Goal: Participate in discussion: Engage in conversation with other users on a specific topic

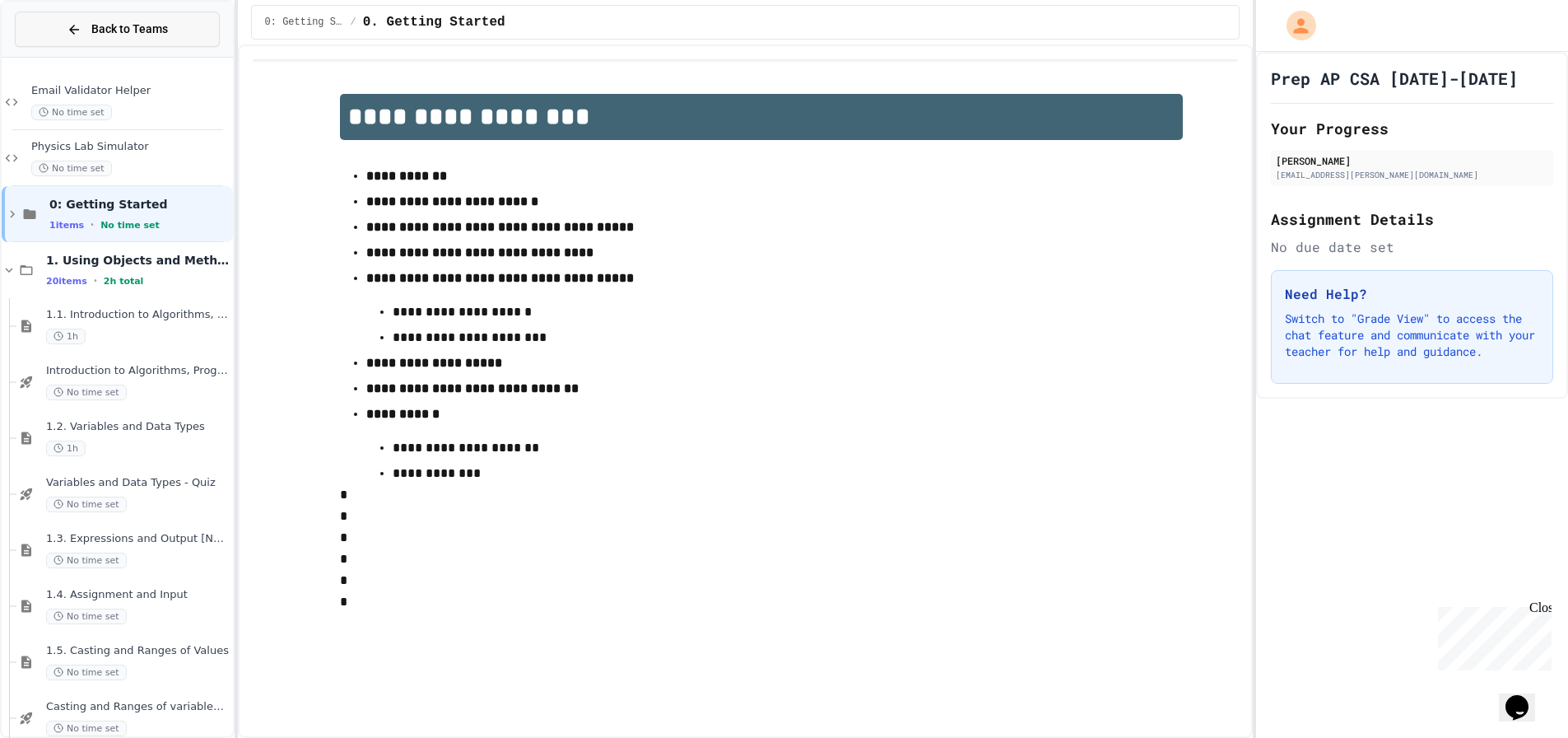
click at [183, 23] on button "Back to Teams" at bounding box center [117, 29] width 205 height 35
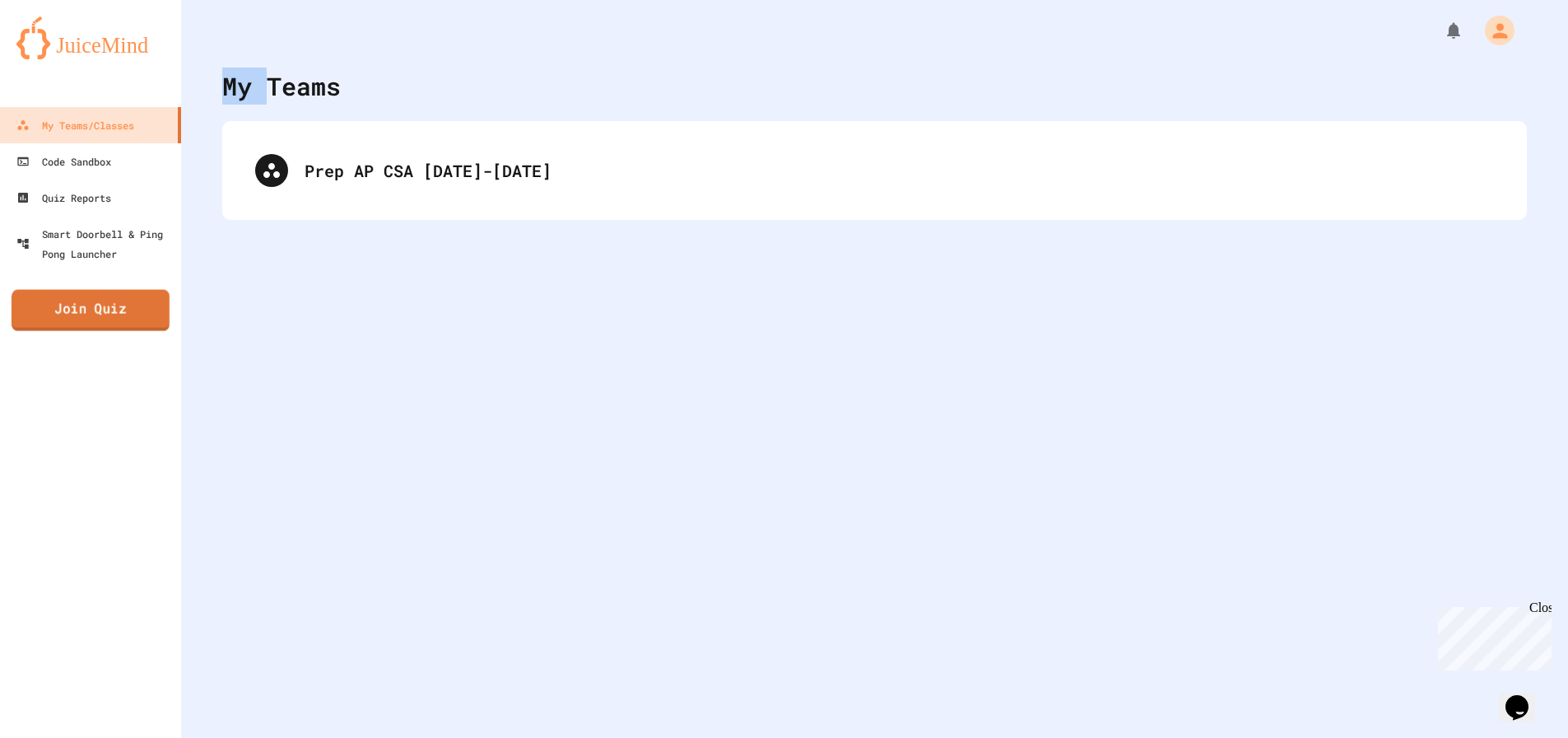
click at [107, 302] on link "Join Quiz" at bounding box center [90, 311] width 158 height 42
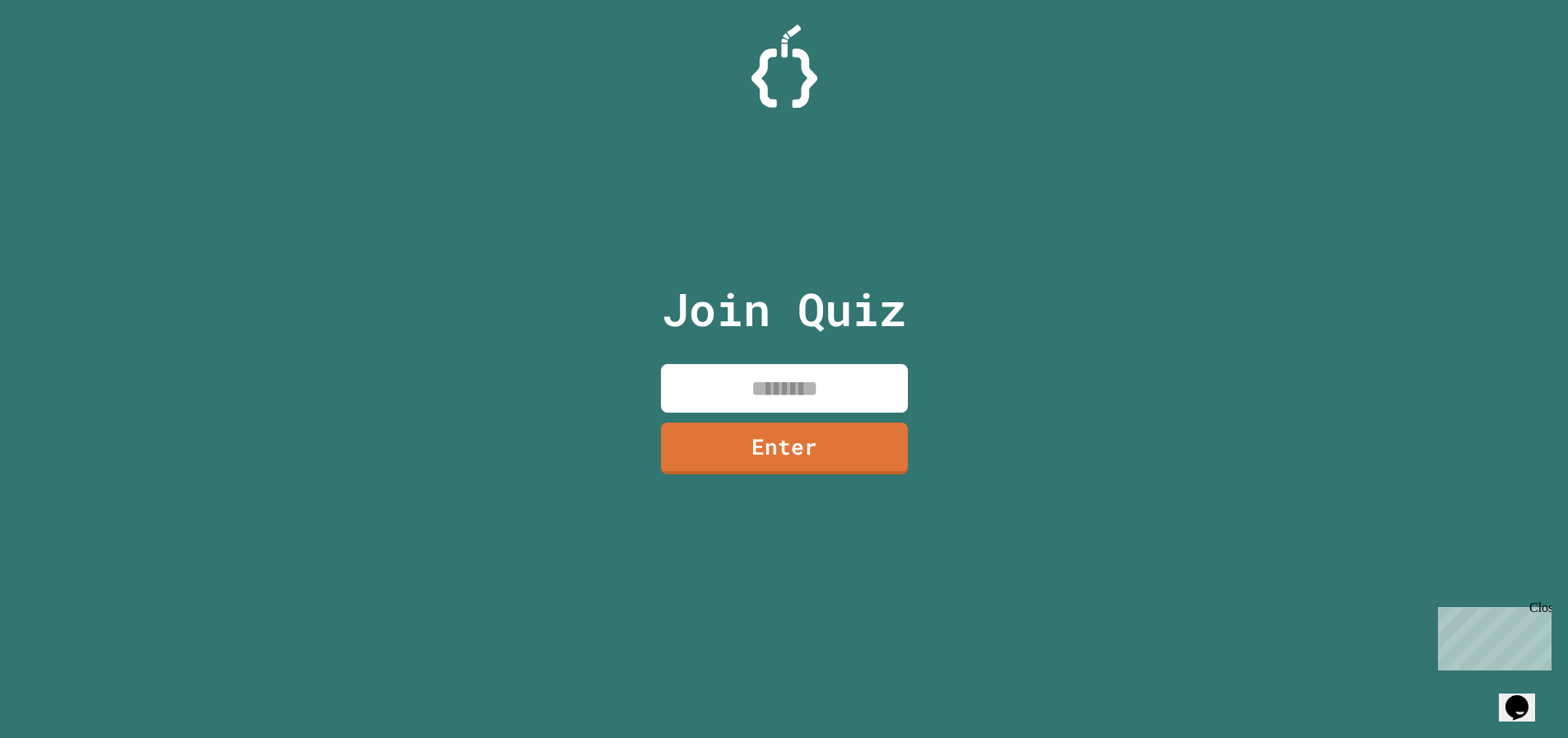
click at [710, 380] on input at bounding box center [784, 388] width 247 height 49
type input "********"
click at [752, 450] on link "Enter" at bounding box center [784, 447] width 245 height 54
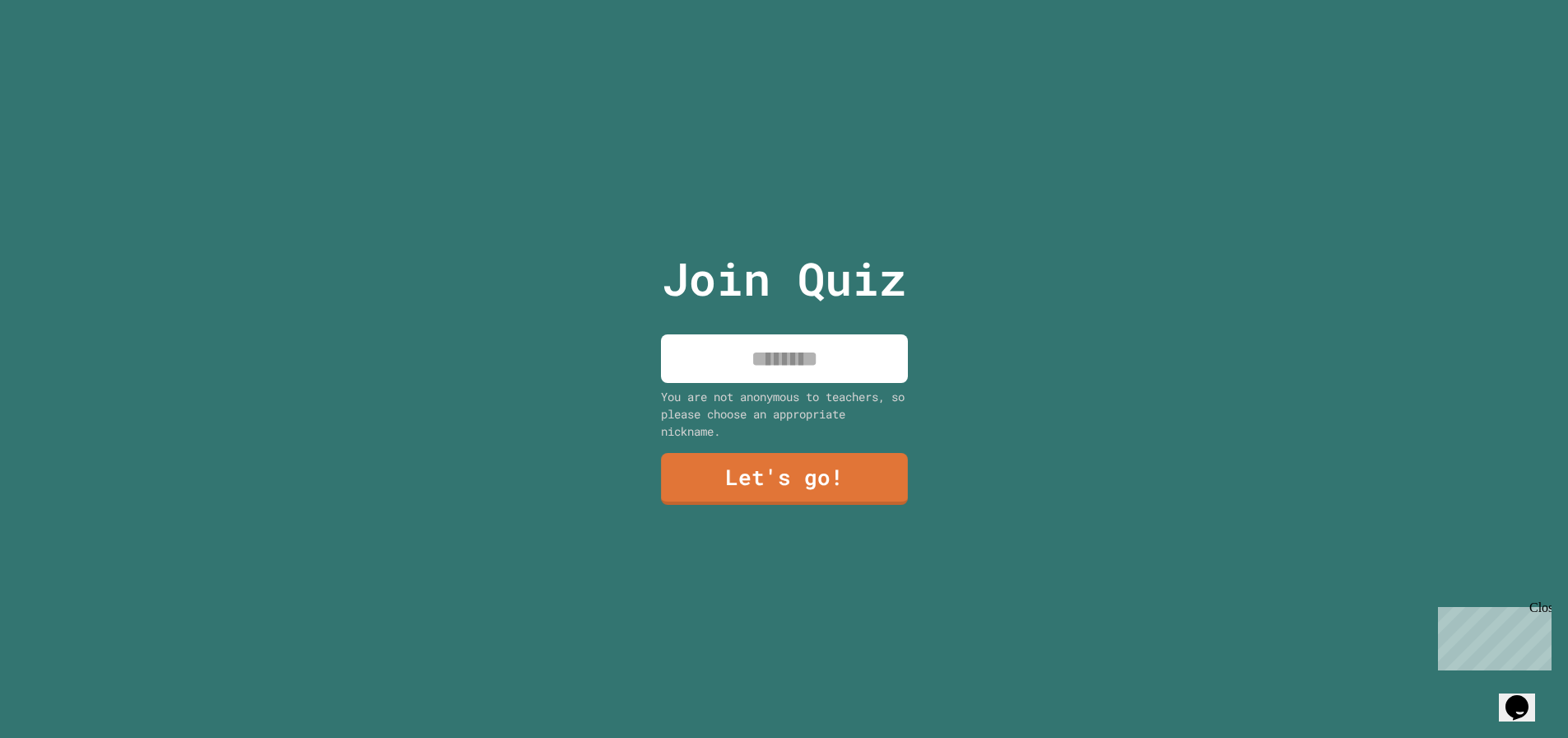
click at [730, 362] on input at bounding box center [784, 359] width 247 height 49
type input "****"
click at [790, 484] on link "Let's go!" at bounding box center [785, 477] width 244 height 54
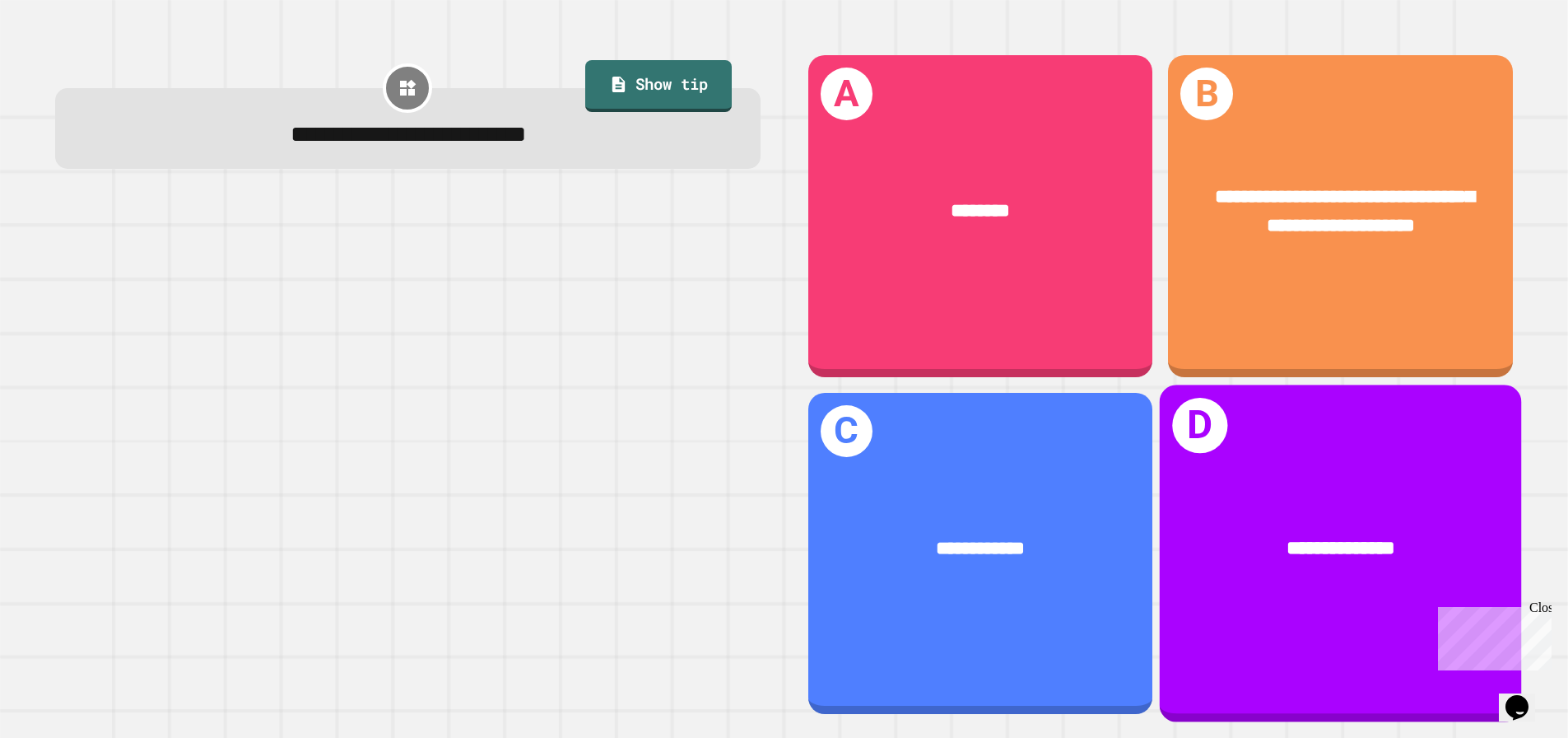
click at [1199, 481] on div "**********" at bounding box center [1340, 554] width 362 height 338
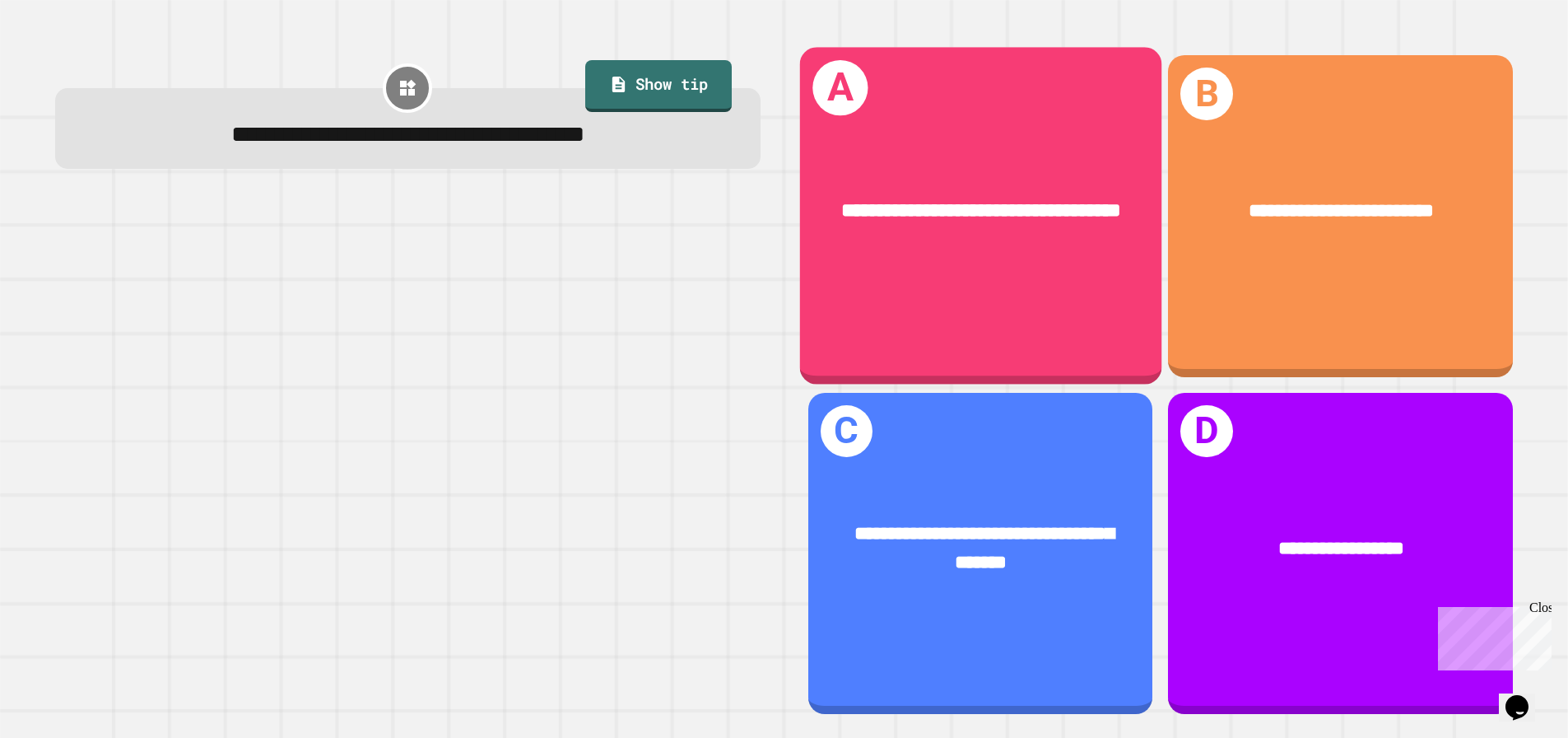
click at [957, 266] on div "**********" at bounding box center [980, 211] width 362 height 109
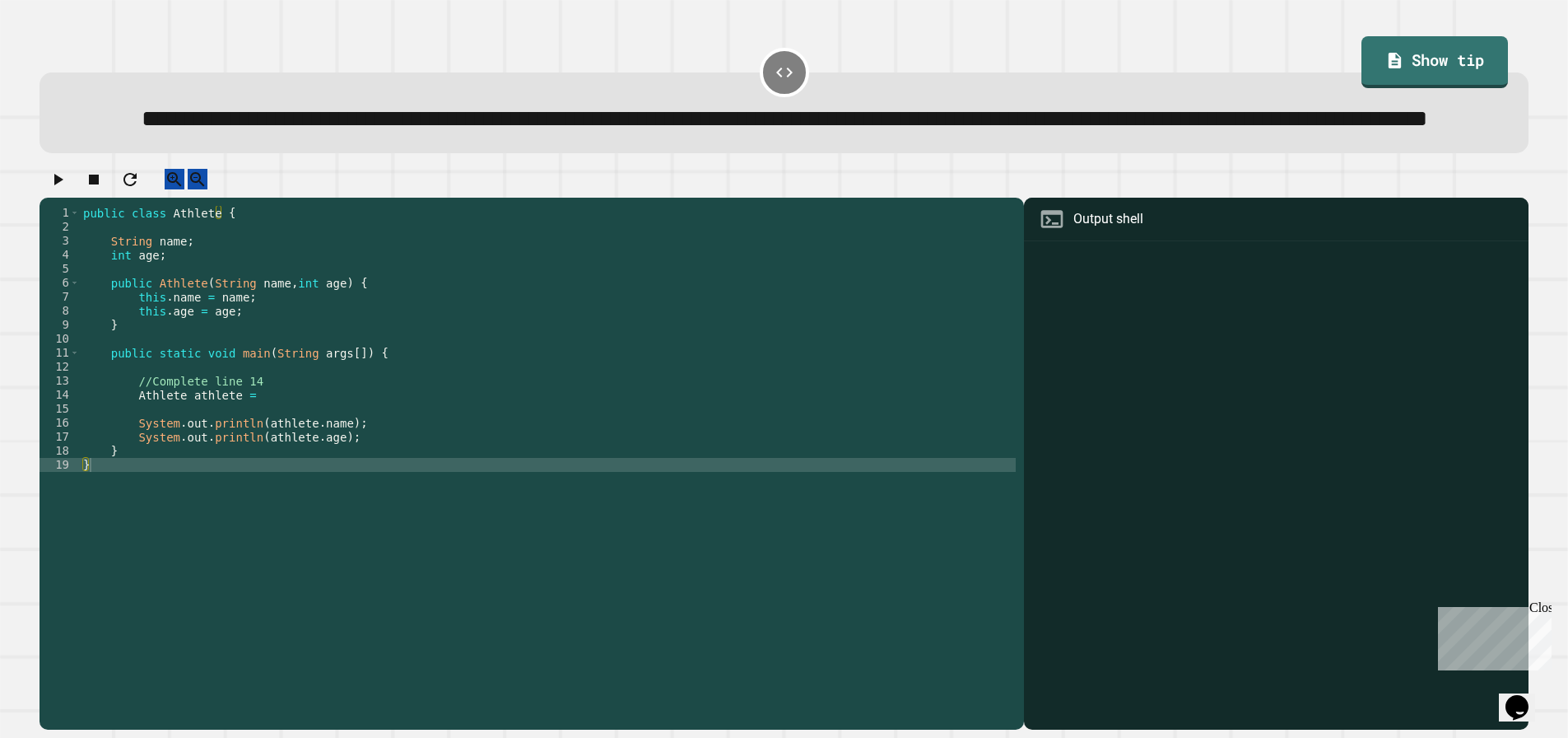
click at [280, 453] on div "public class Athlete { String name ; int age ; public Athlete ( String name , i…" at bounding box center [547, 436] width 937 height 462
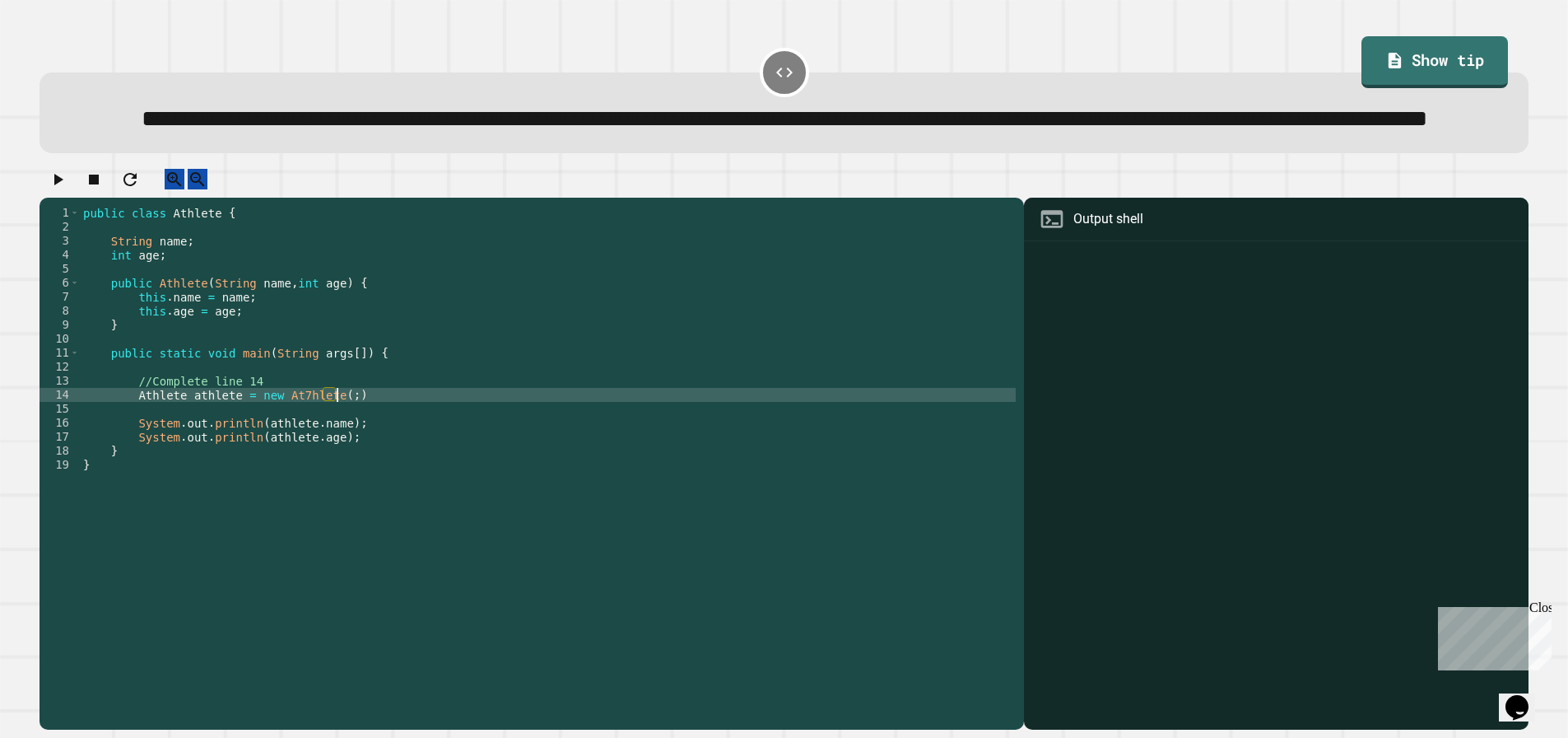
scroll to position [0, 17]
click at [372, 462] on div "public class Athlete { String name ; int age ; public Athlete ( String name , i…" at bounding box center [547, 436] width 937 height 462
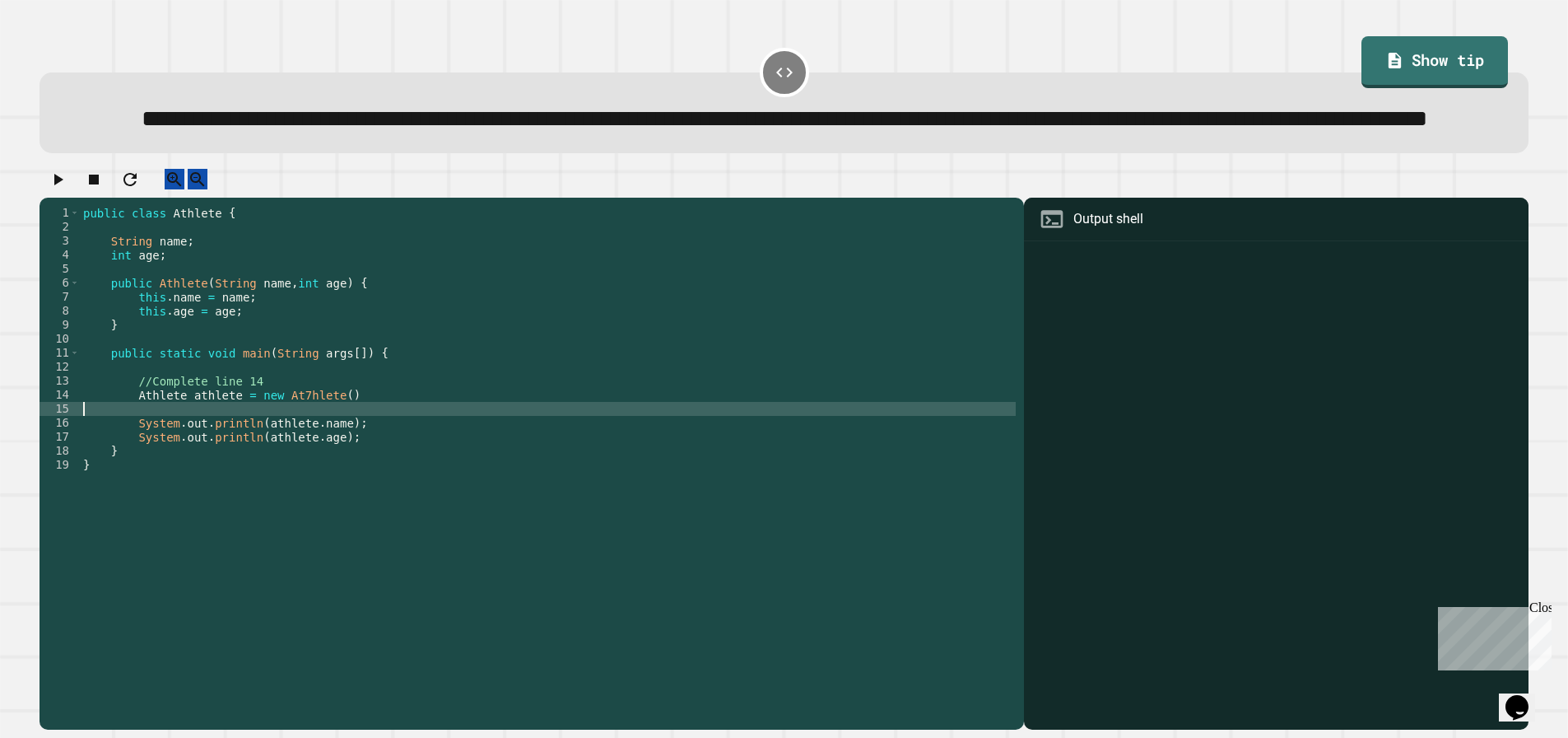
scroll to position [0, 0]
click at [375, 453] on div "public class Athlete { String name ; int age ; public Athlete ( String name , i…" at bounding box center [547, 436] width 937 height 462
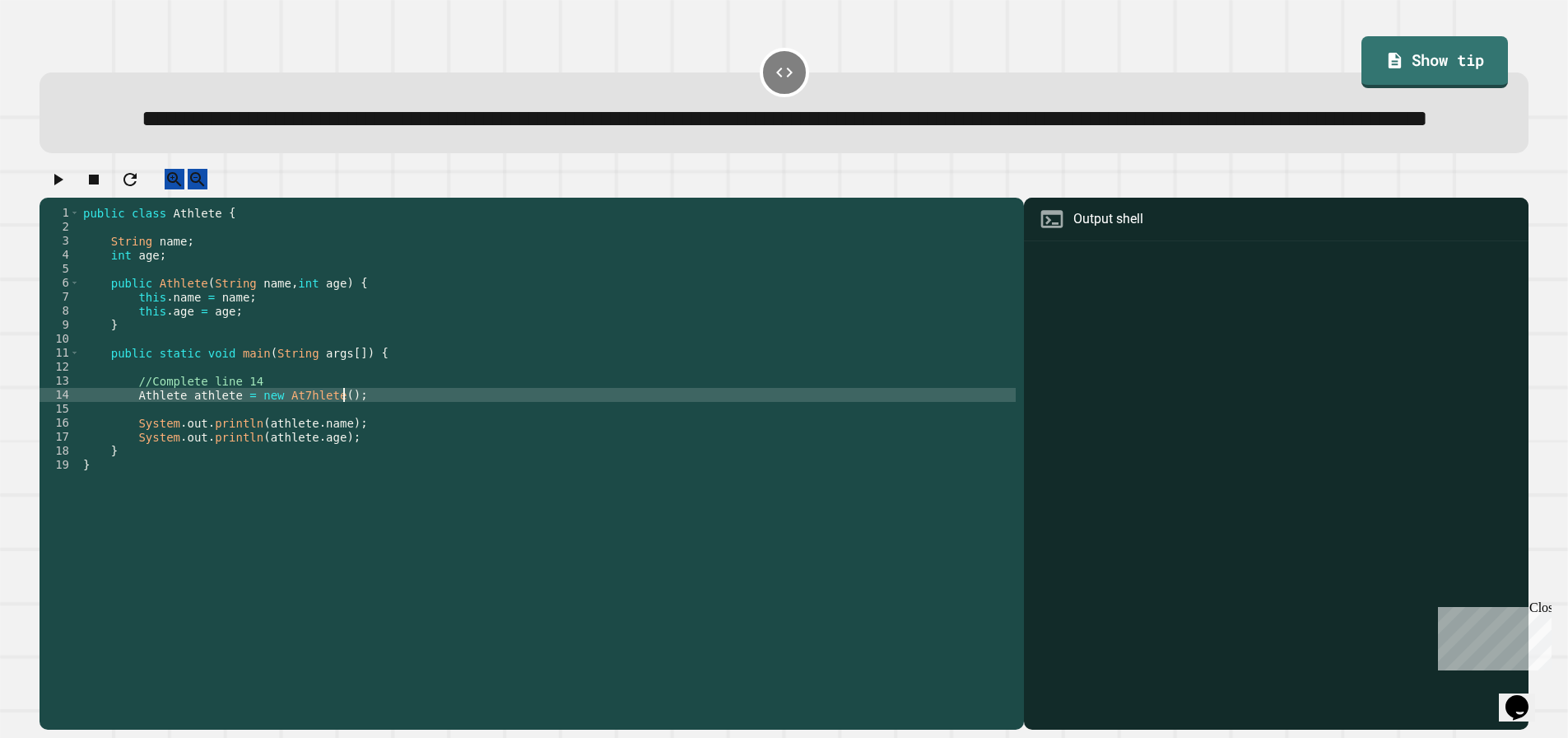
scroll to position [0, 17]
click at [296, 447] on div "public class Athlete { String name ; int age ; public Athlete ( String name , i…" at bounding box center [547, 436] width 937 height 462
click at [57, 190] on icon "button" at bounding box center [58, 180] width 20 height 20
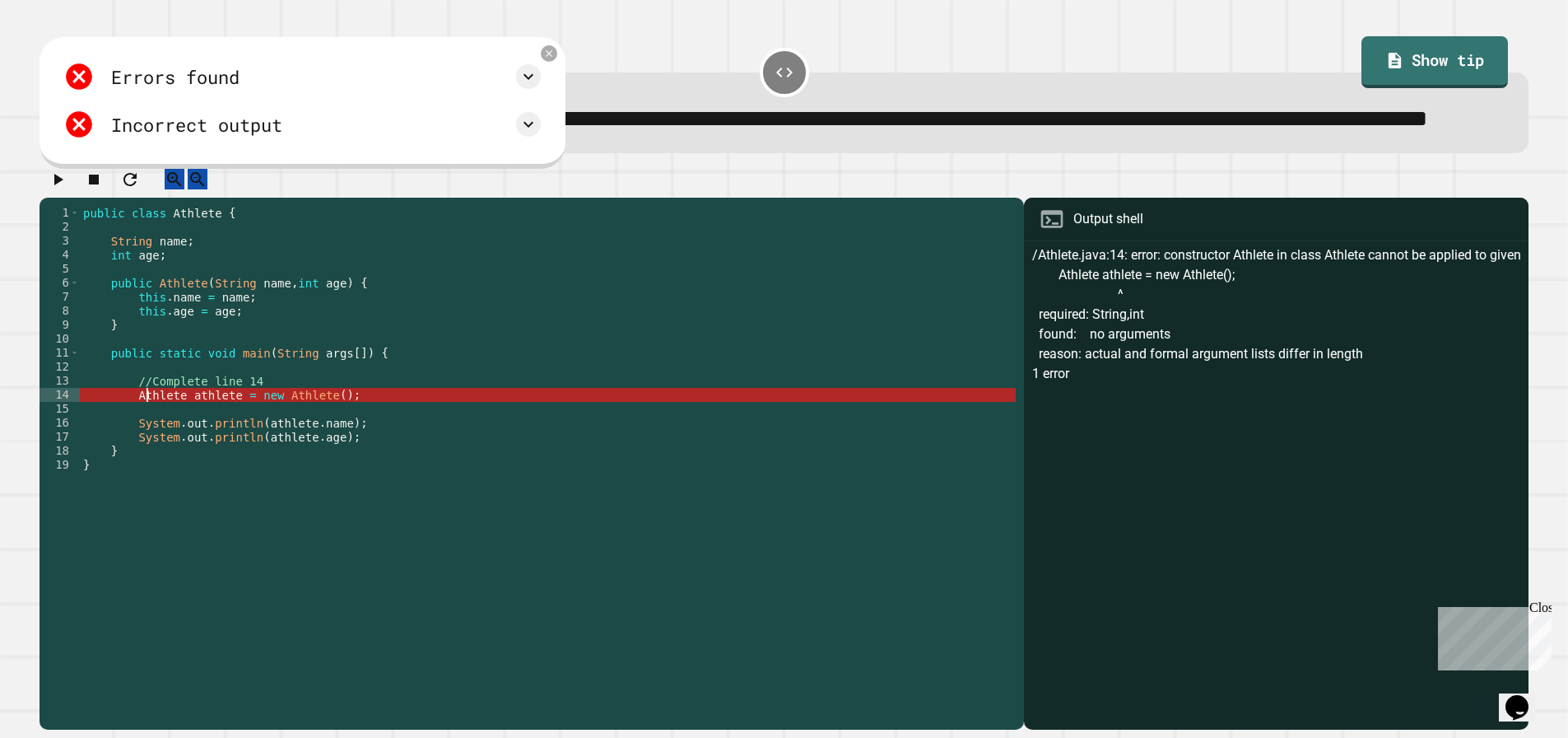
click at [149, 450] on div "public class Athlete { String name ; int age ; public Athlete ( String name , i…" at bounding box center [547, 436] width 937 height 462
click at [150, 449] on div "public class Athlete { String name ; int age ; public Athlete ( String name , i…" at bounding box center [547, 436] width 937 height 462
click at [150, 449] on div "public class Athlete { String name ; int age ; public Athlete ( String name , i…" at bounding box center [547, 423] width 937 height 434
click at [150, 449] on div "public class Athlete { String name ; int age ; public Athlete ( String name , i…" at bounding box center [547, 436] width 937 height 462
click at [301, 453] on div "public class Athlete { String name ; int age ; public Athlete ( String name , i…" at bounding box center [547, 436] width 937 height 462
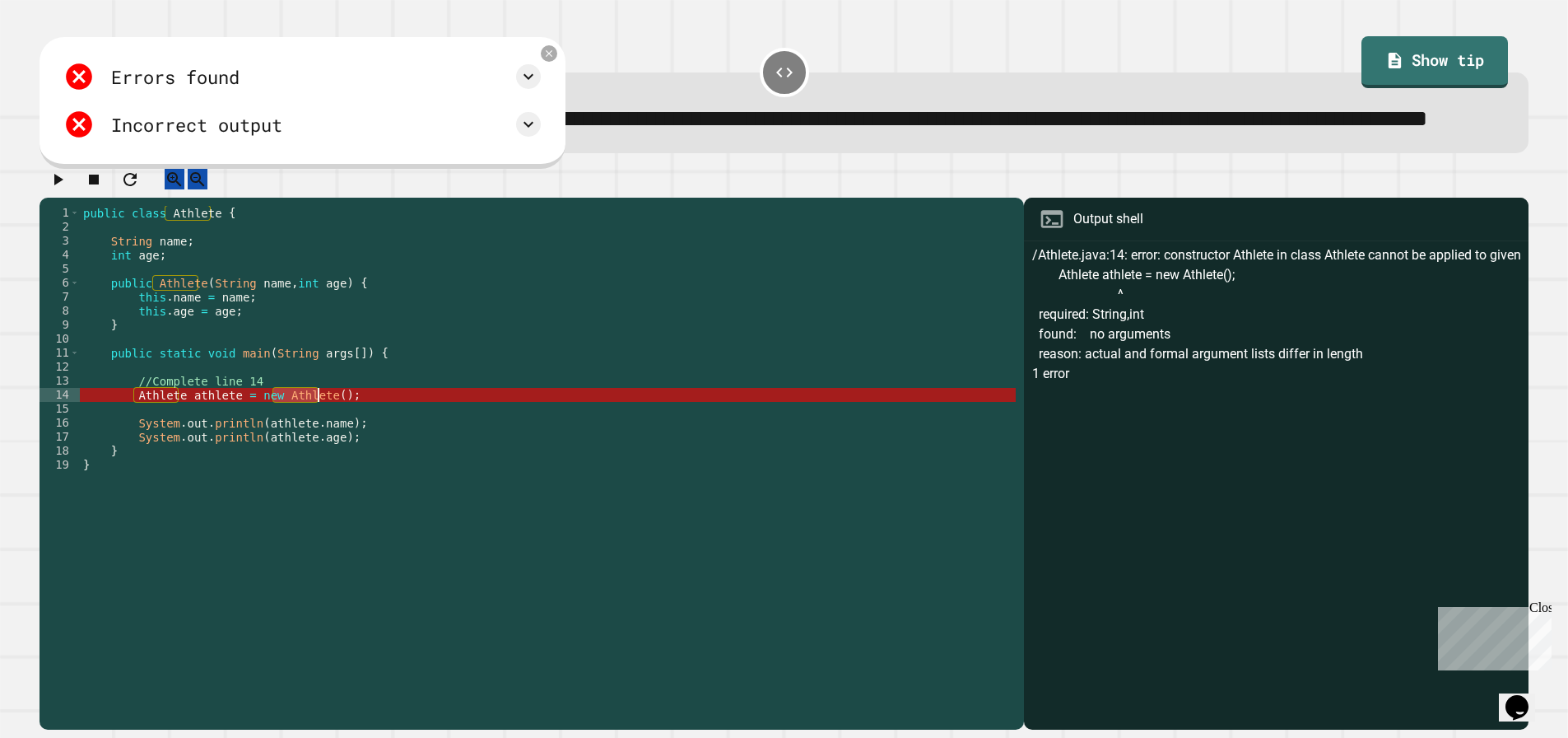
click at [301, 453] on div "public class Athlete { String name ; int age ; public Athlete ( String name , i…" at bounding box center [547, 436] width 937 height 462
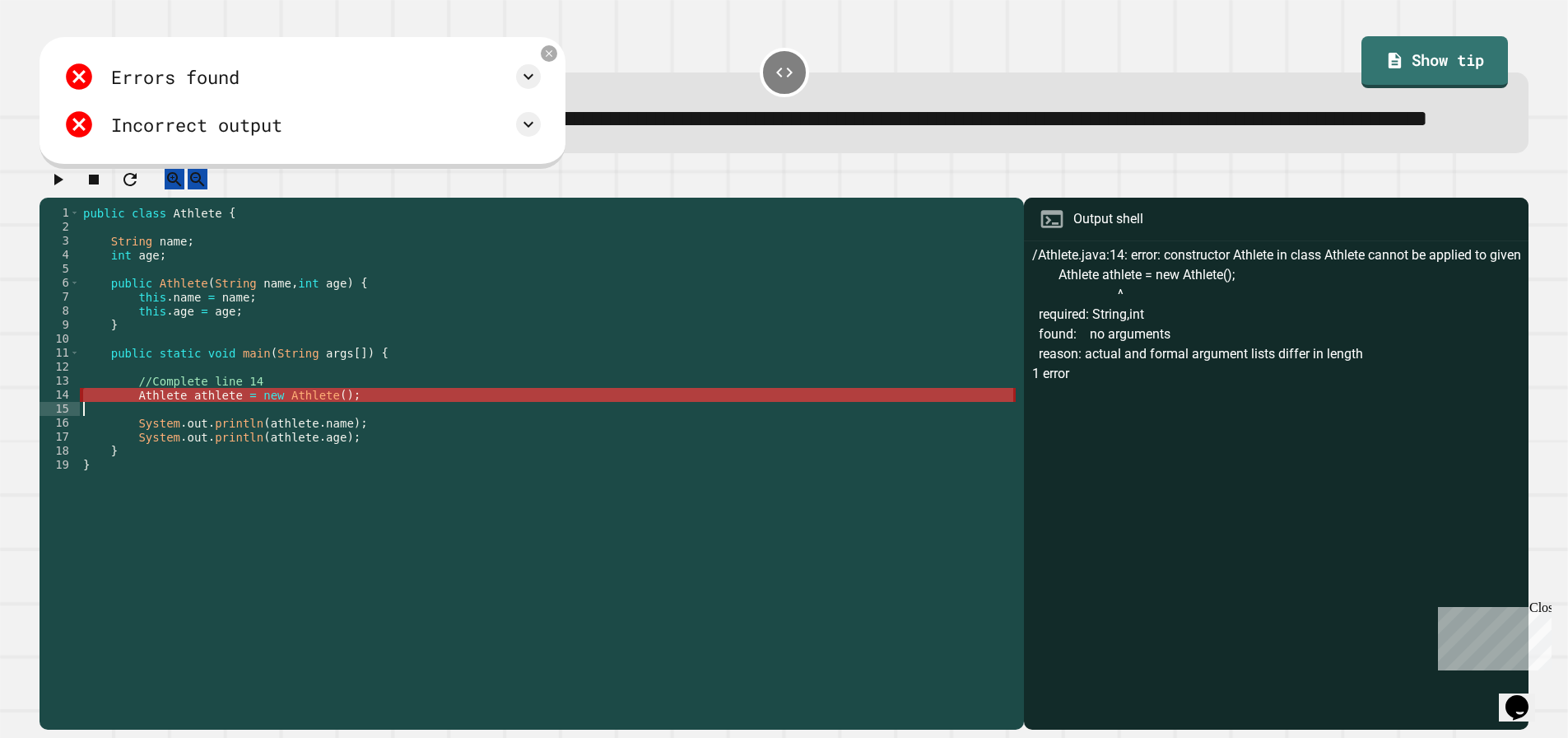
click at [301, 453] on div "public class Athlete { String name ; int age ; public Athlete ( String name , i…" at bounding box center [547, 423] width 937 height 434
click at [301, 453] on div "public class Athlete { String name ; int age ; public Athlete ( String name , i…" at bounding box center [547, 436] width 937 height 462
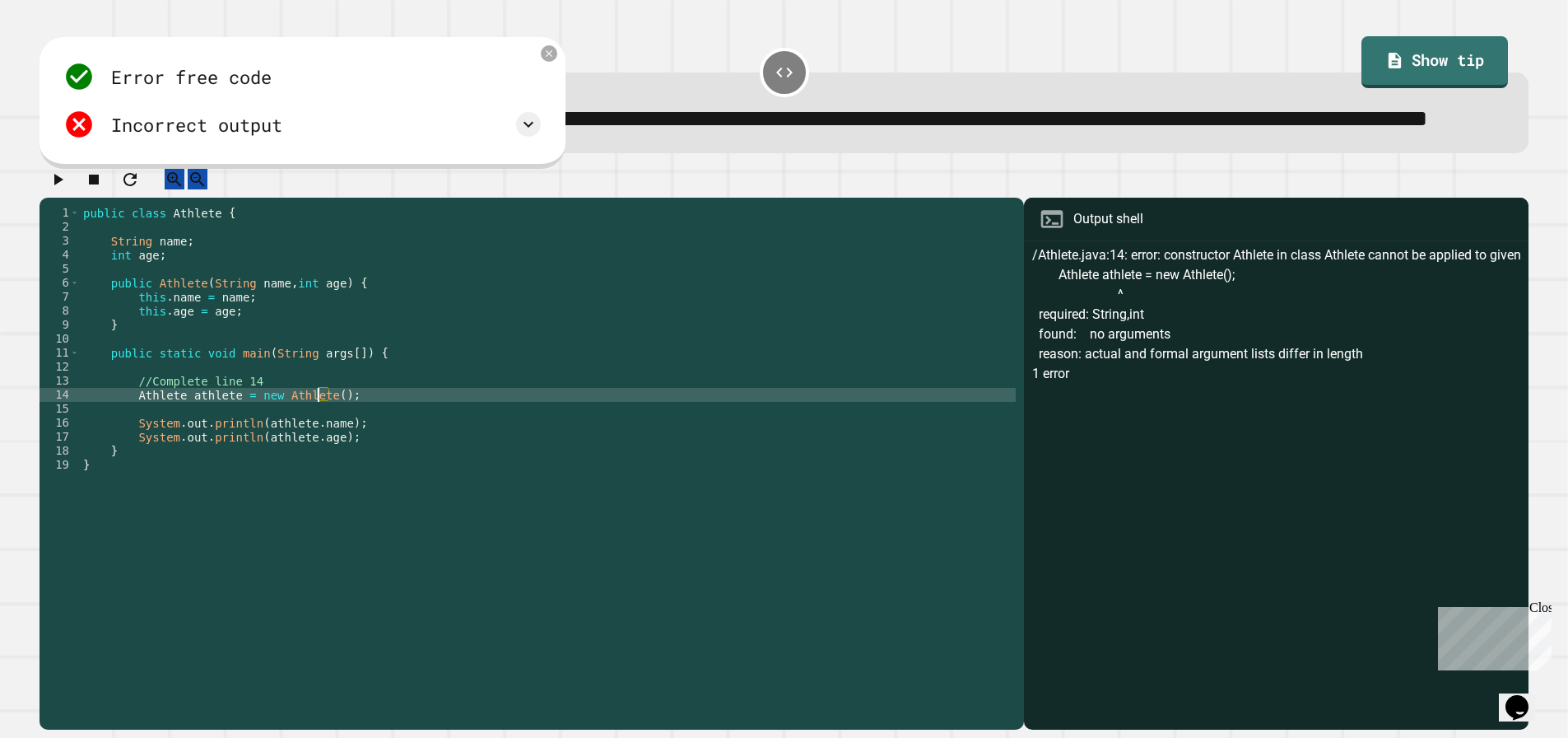
click at [367, 449] on div "public class Athlete { String name ; int age ; public Athlete ( String name , i…" at bounding box center [547, 436] width 937 height 462
click at [325, 451] on div "public class Athlete { String name ; int age ; public Athlete ( String name , i…" at bounding box center [547, 436] width 937 height 462
click at [547, 60] on icon at bounding box center [548, 53] width 12 height 12
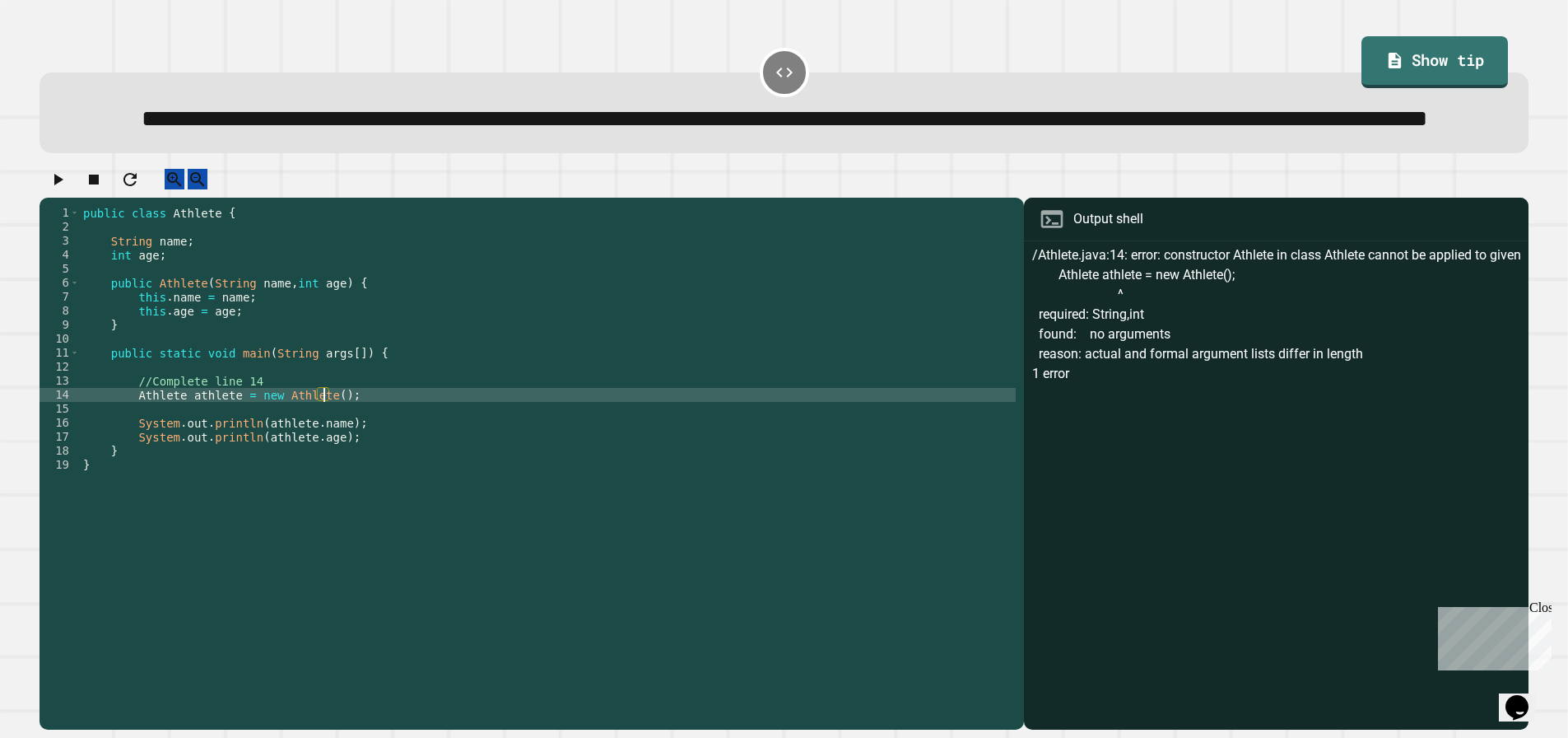
click at [323, 447] on div "public class Athlete { String name ; int age ; public Athlete ( String name , i…" at bounding box center [547, 436] width 937 height 462
click at [51, 190] on button "button" at bounding box center [58, 179] width 20 height 21
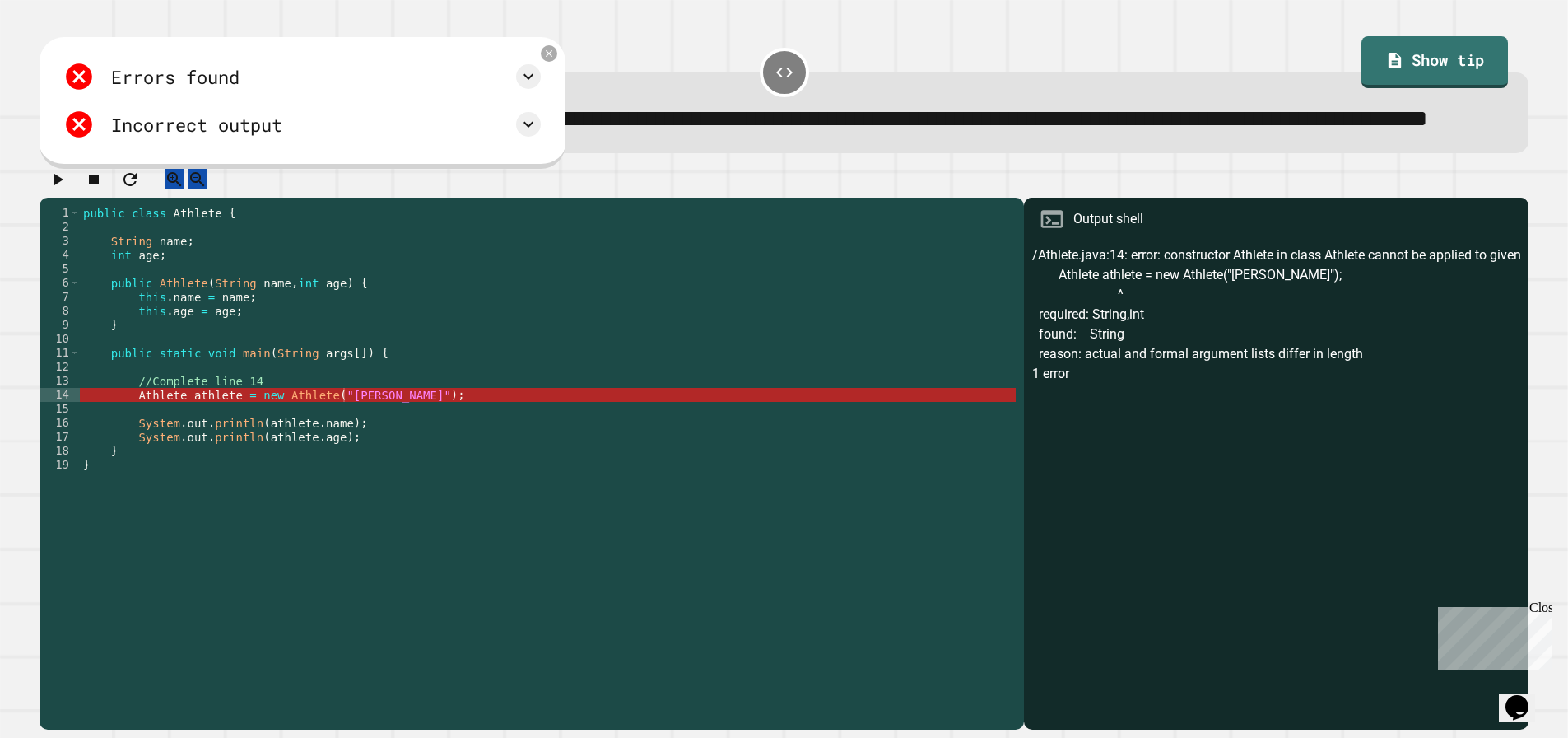
click at [428, 447] on div "public class Athlete { String name ; int age ; public Athlete ( String name , i…" at bounding box center [547, 436] width 937 height 462
drag, startPoint x: 555, startPoint y: 88, endPoint x: 539, endPoint y: 89, distance: 16.0
click at [548, 89] on div "Errors found /Athlete.java:14: error: constructor Athlete in class Athlete cann…" at bounding box center [303, 103] width 526 height 132
click at [539, 89] on div "Errors found /Athlete.java:14: error: constructor Athlete in class Athlete cann…" at bounding box center [303, 103] width 526 height 132
click at [548, 61] on icon at bounding box center [548, 53] width 14 height 14
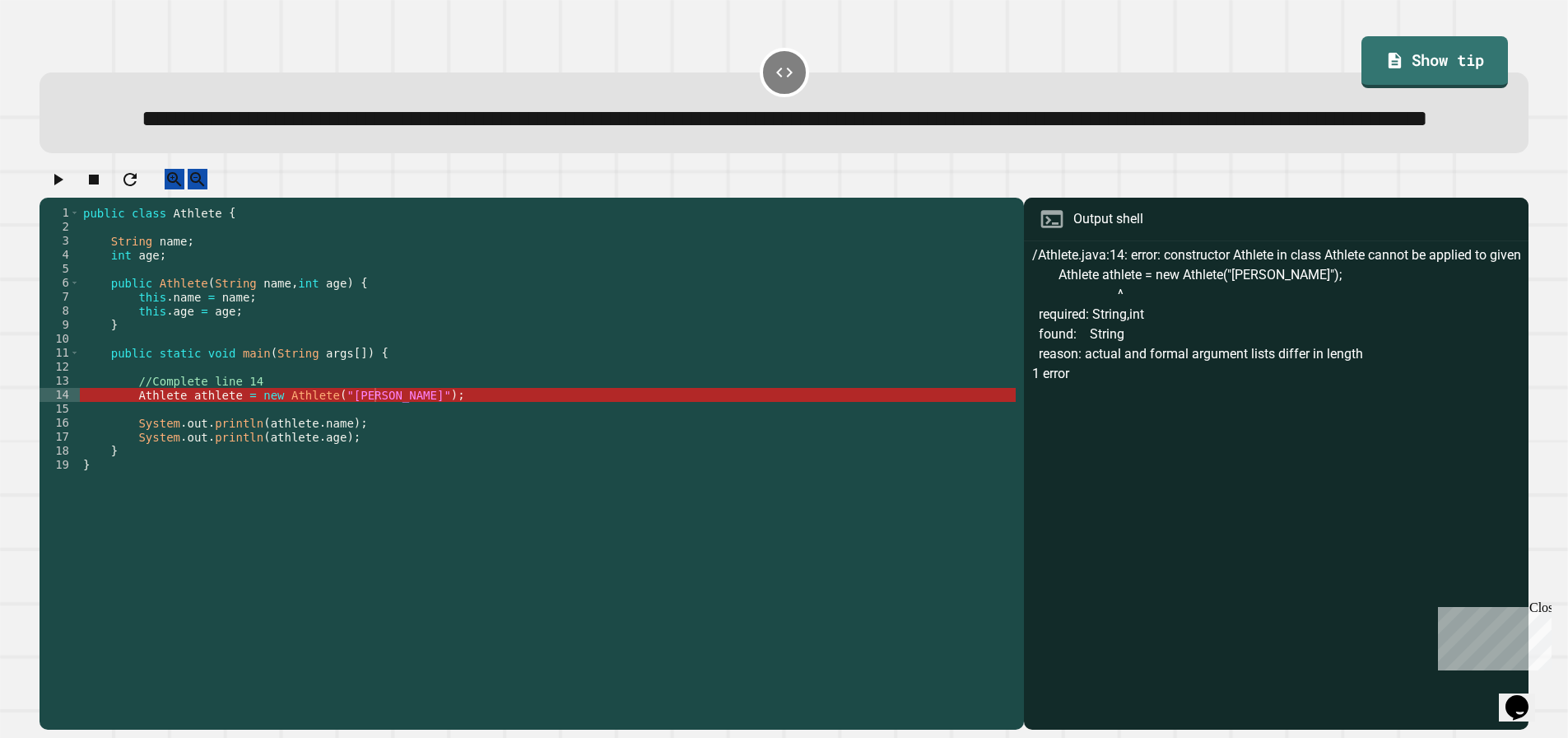
click at [363, 450] on div "public class Athlete { String name ; int age ; public Athlete ( String name , i…" at bounding box center [547, 436] width 937 height 462
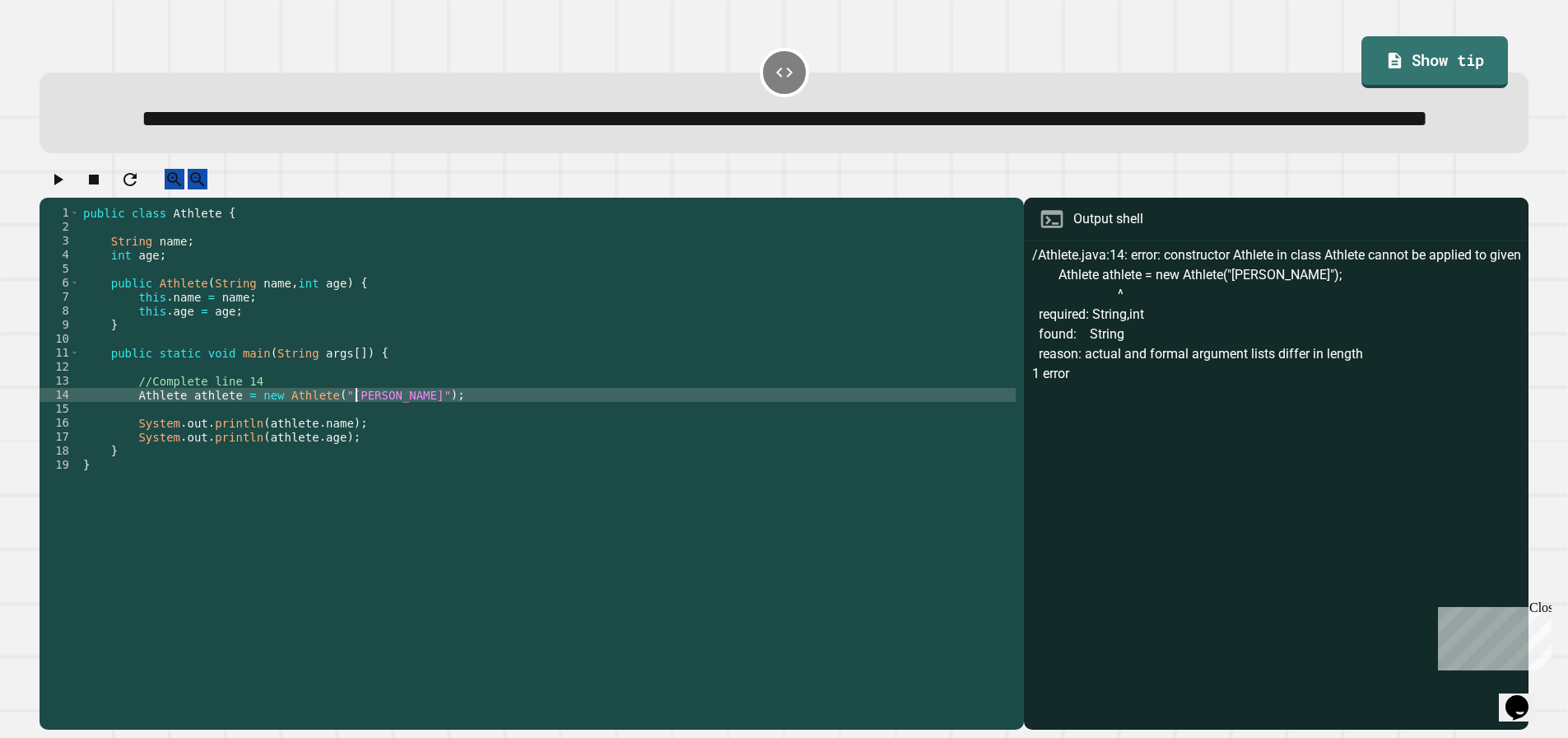
type textarea "**********"
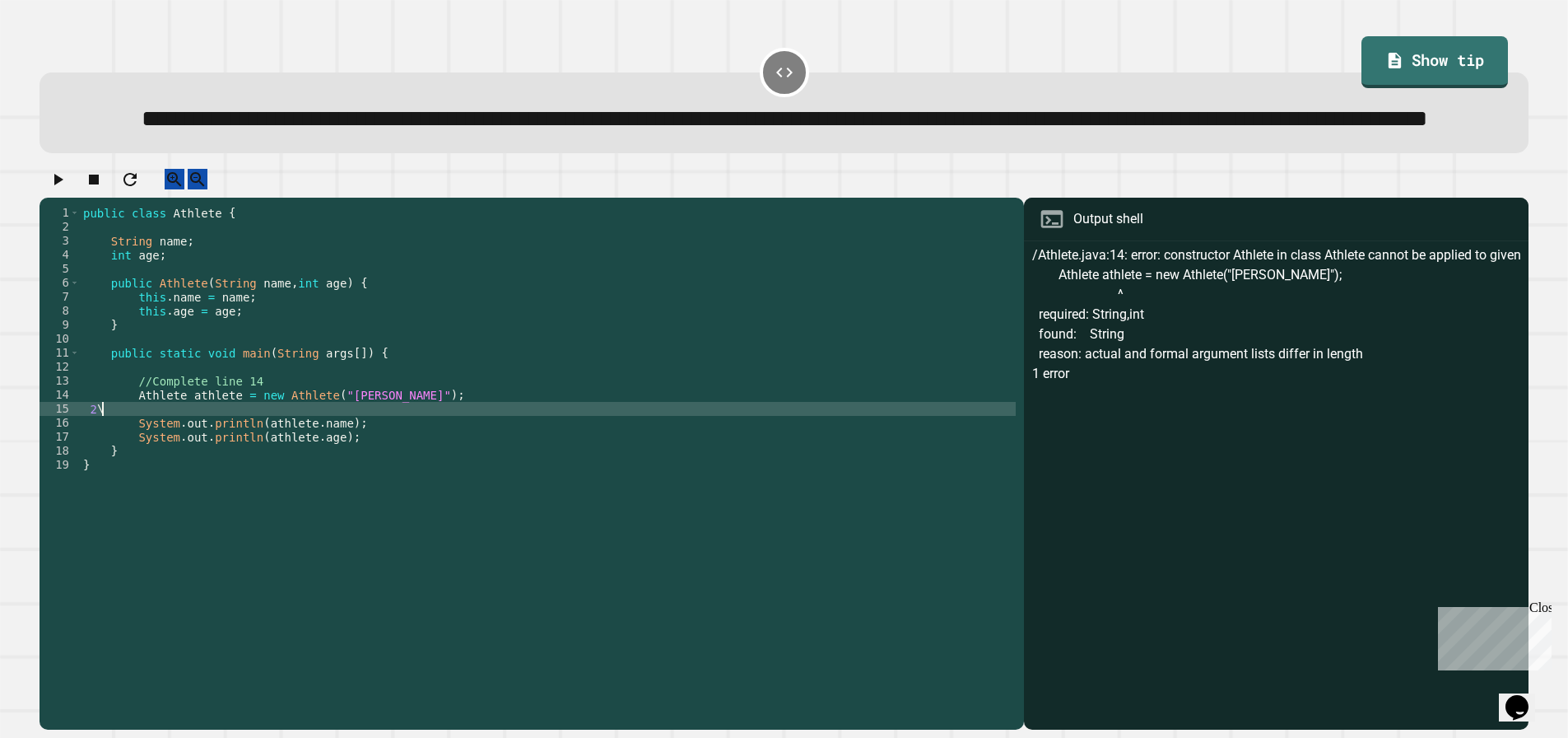
scroll to position [0, 1]
type textarea "*"
click at [362, 450] on div "public class Athlete { String name ; int age ; public Athlete ( String name , i…" at bounding box center [547, 436] width 937 height 462
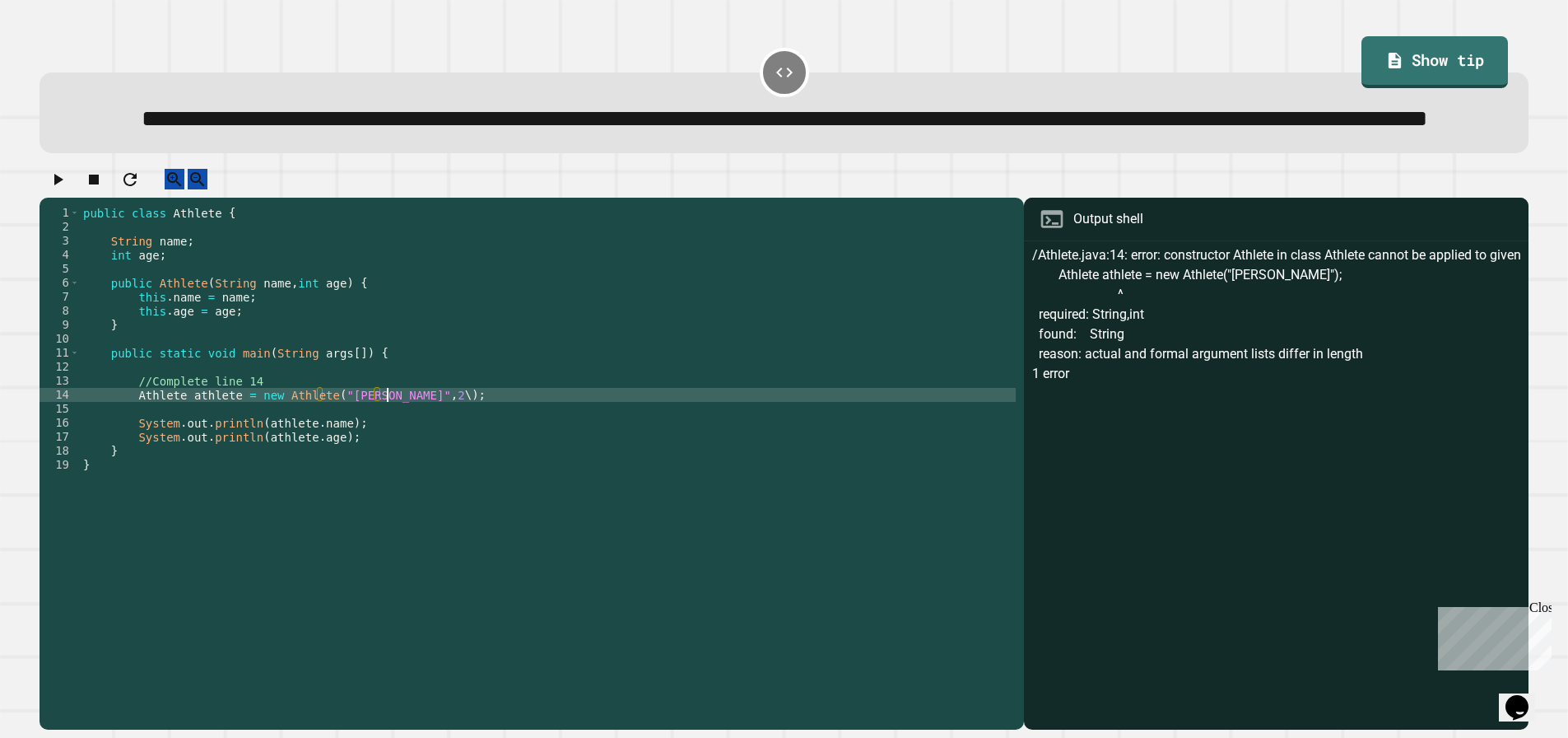
scroll to position [0, 22]
type textarea "**********"
click at [61, 190] on icon "button" at bounding box center [58, 180] width 20 height 20
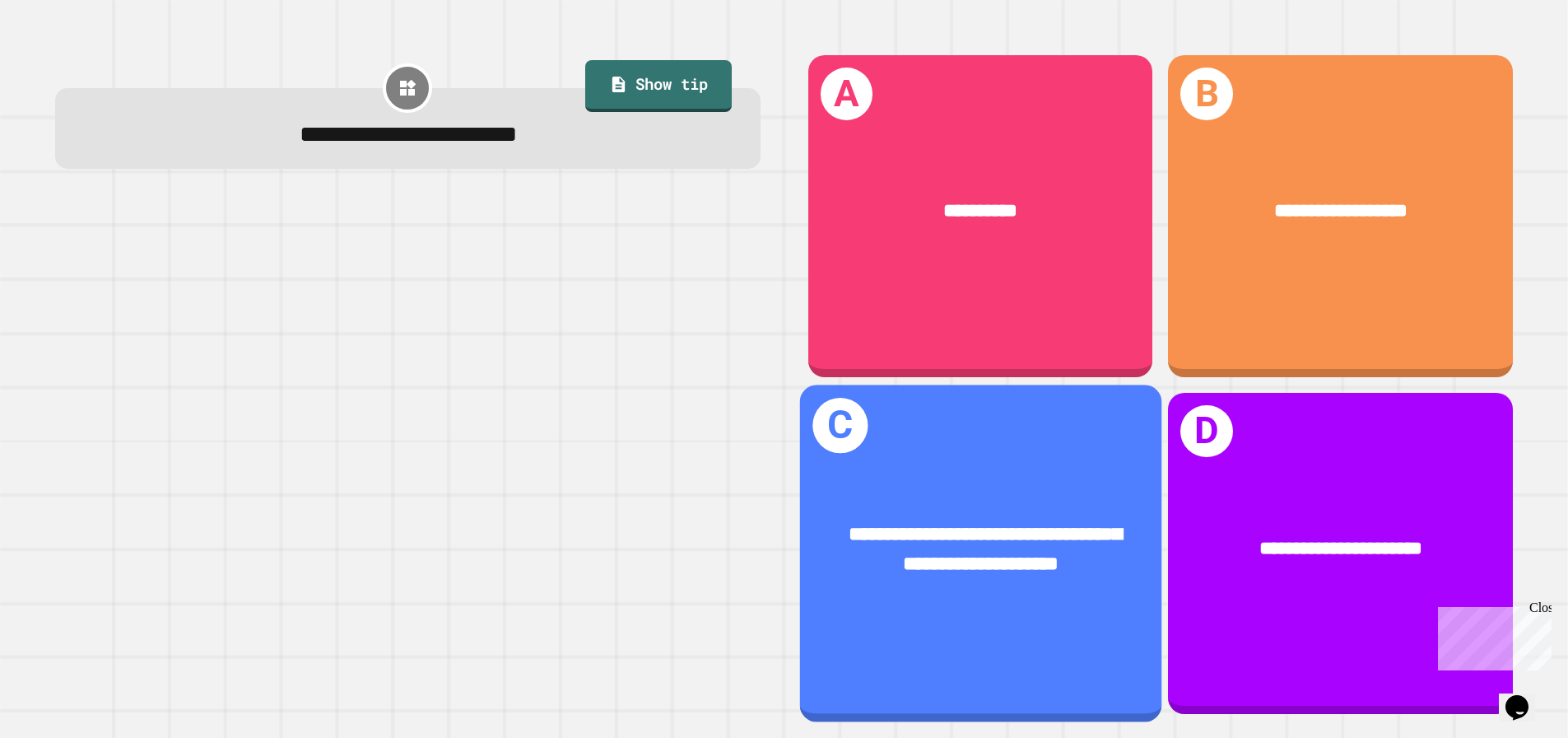
click at [1037, 449] on div "**********" at bounding box center [980, 554] width 362 height 338
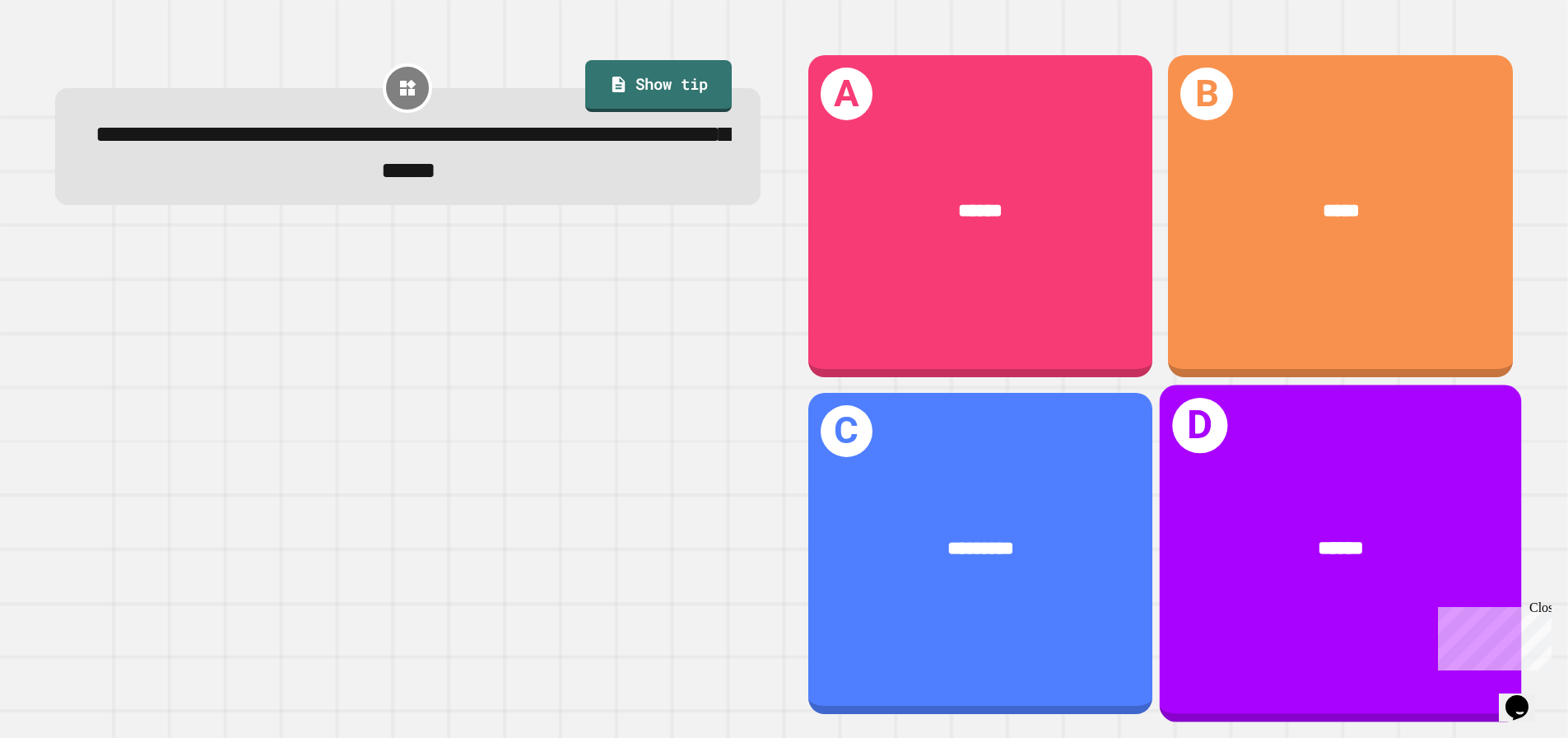
click at [1224, 480] on div "D ******" at bounding box center [1340, 554] width 362 height 338
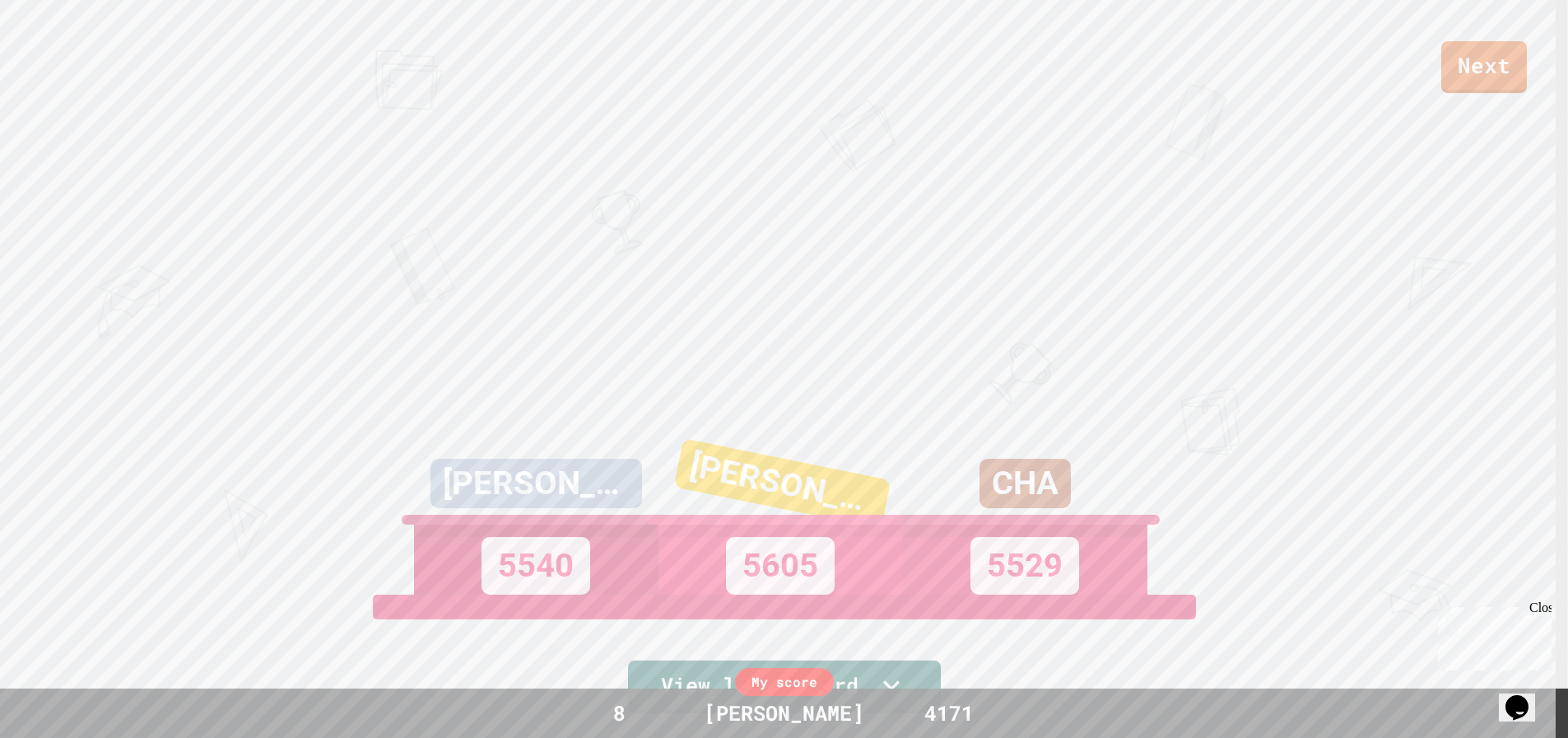
click at [934, 400] on div "Next [PERSON_NAME] 5540 [STREET_ADDRESS] 5529 View leaderboard" at bounding box center [784, 369] width 1568 height 738
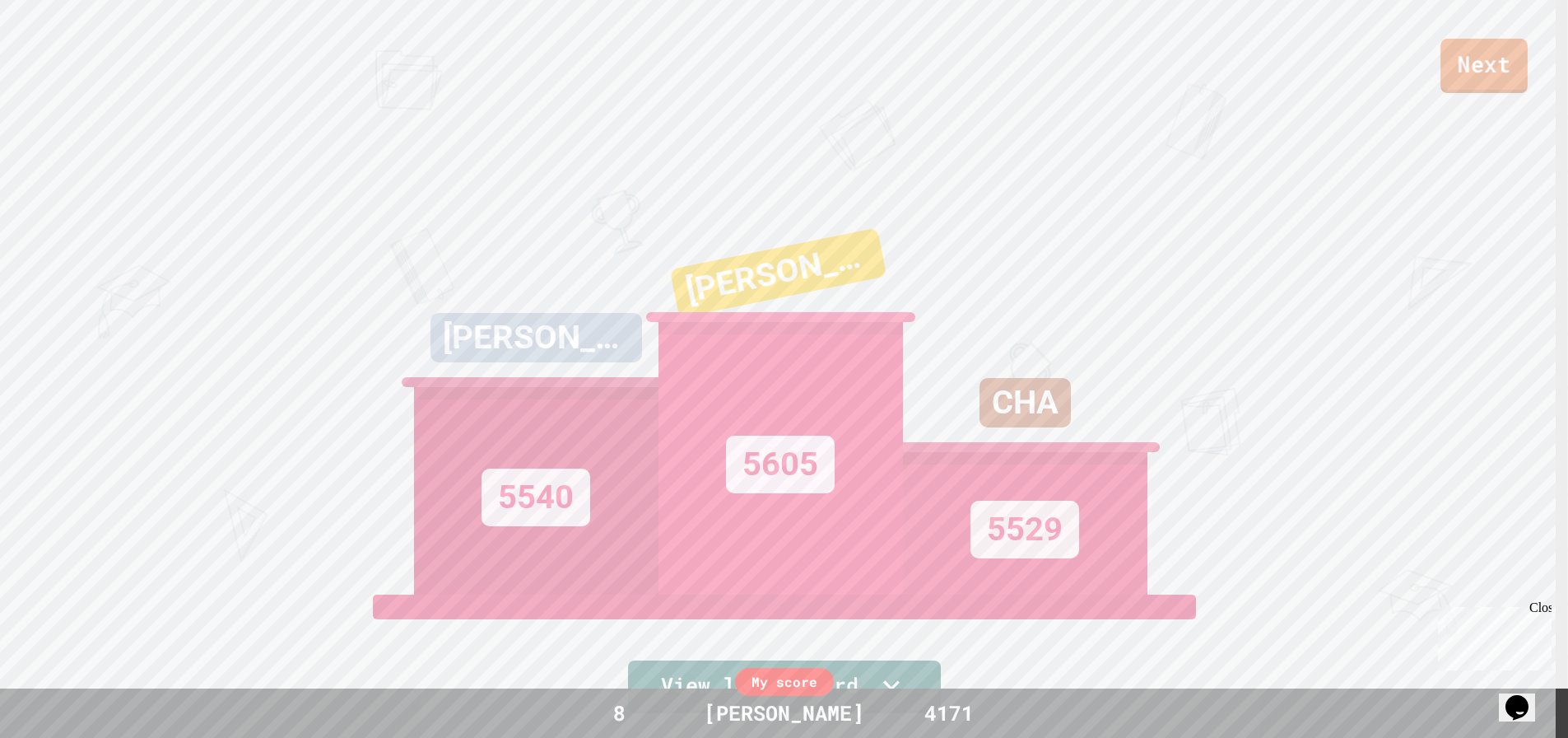
click at [1513, 76] on link "Next" at bounding box center [1484, 66] width 88 height 54
